Goal: Register for event/course

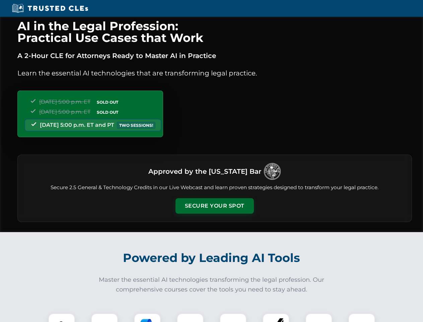
click at [215, 206] on button "Secure Your Spot" at bounding box center [215, 205] width 78 height 15
click at [62, 317] on img at bounding box center [61, 326] width 19 height 19
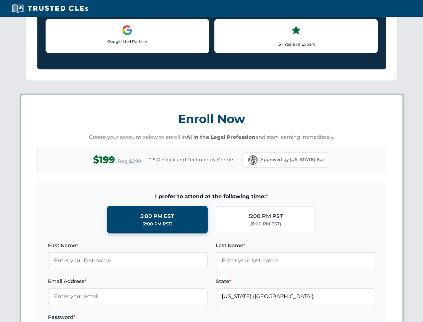
click at [148, 317] on label "Password *" at bounding box center [128, 317] width 160 height 8
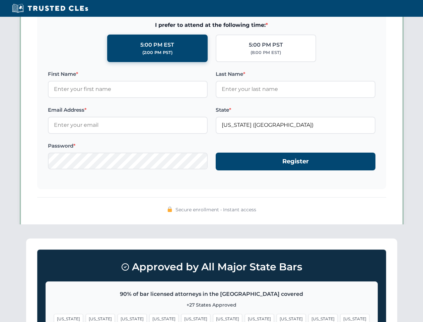
click at [309, 317] on span "[US_STATE]" at bounding box center [323, 319] width 29 height 10
